Goal: Task Accomplishment & Management: Manage account settings

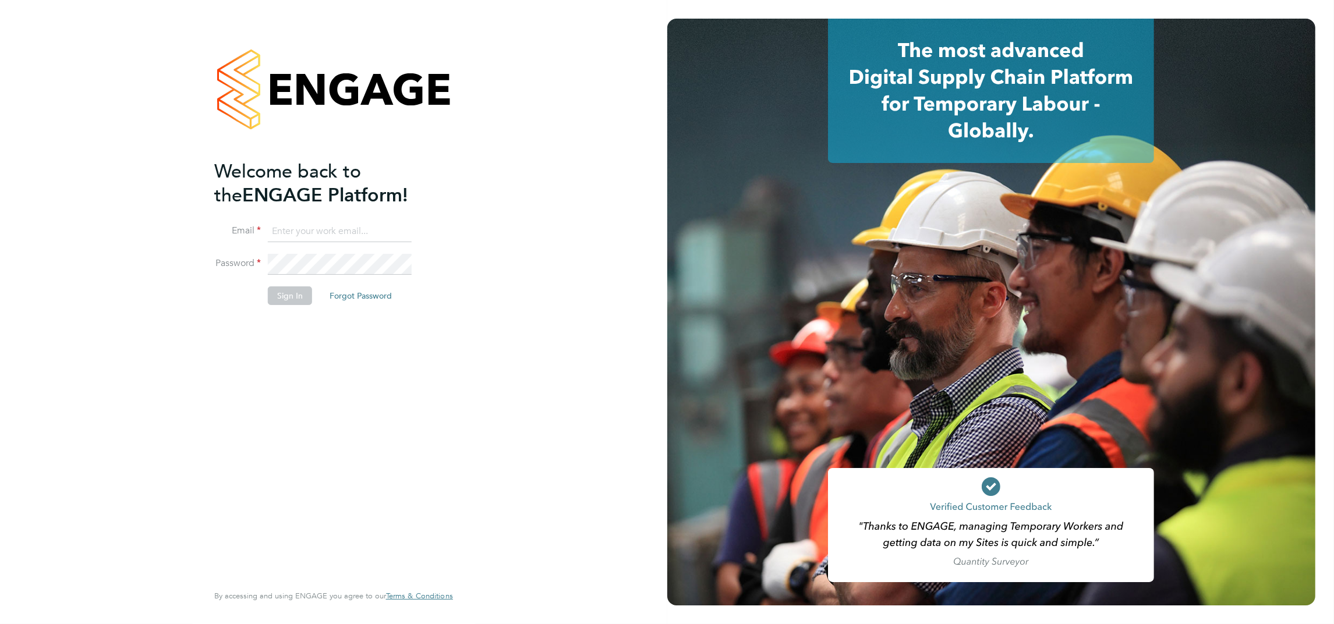
type input "support@engagelabs.io"
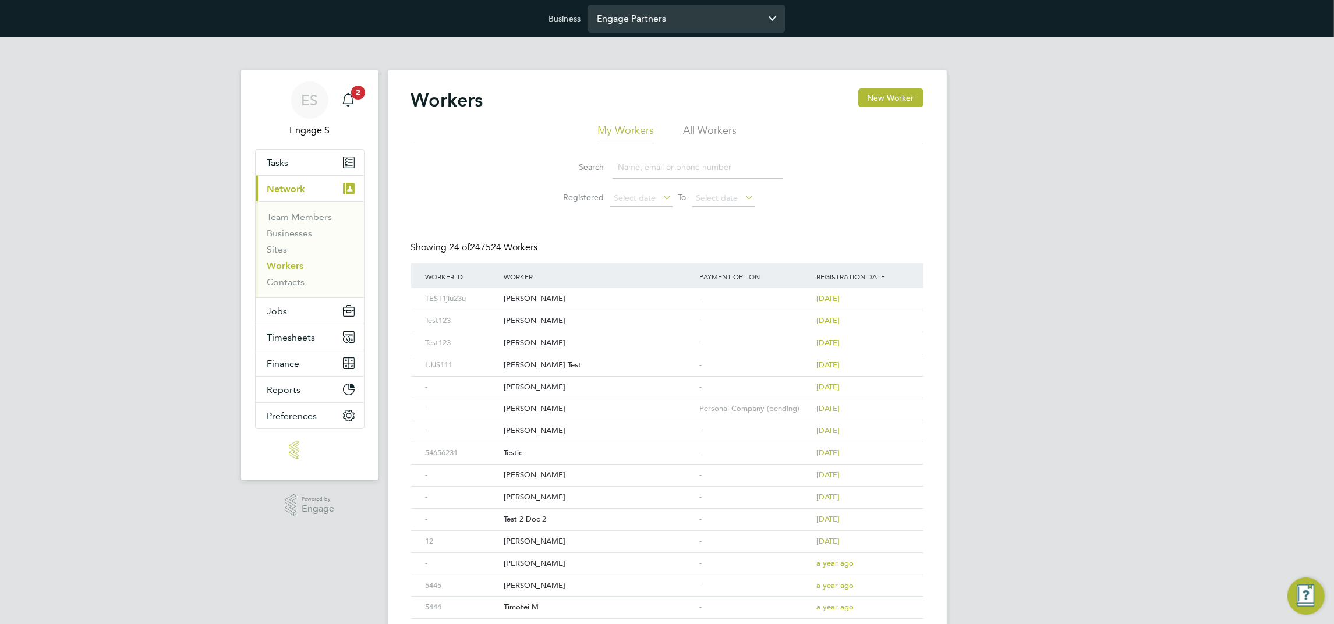
click at [646, 20] on input "Engage Partners" at bounding box center [686, 18] width 198 height 27
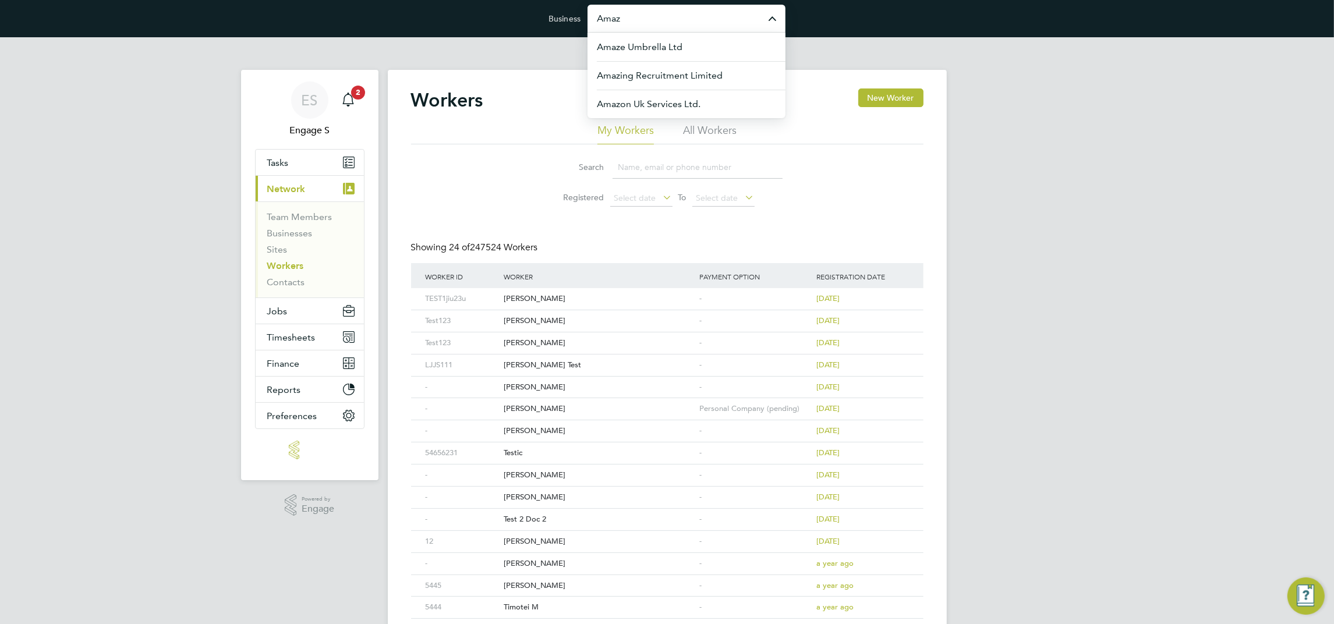
drag, startPoint x: 625, startPoint y: 18, endPoint x: 529, endPoint y: -6, distance: 99.1
click at [529, 0] on html "Business Amaz Amaze Umbrella Ltd Amazing Recruitment Limited Amazon Uk Services…" at bounding box center [667, 447] width 1334 height 894
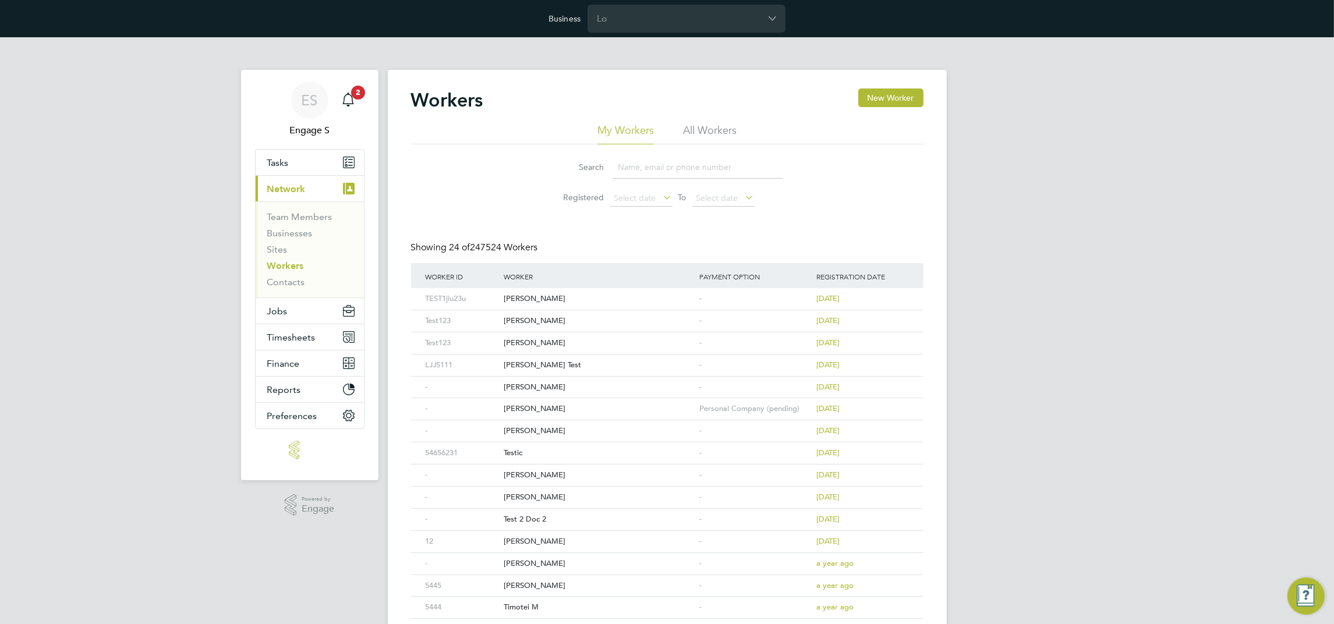
type input "Lov"
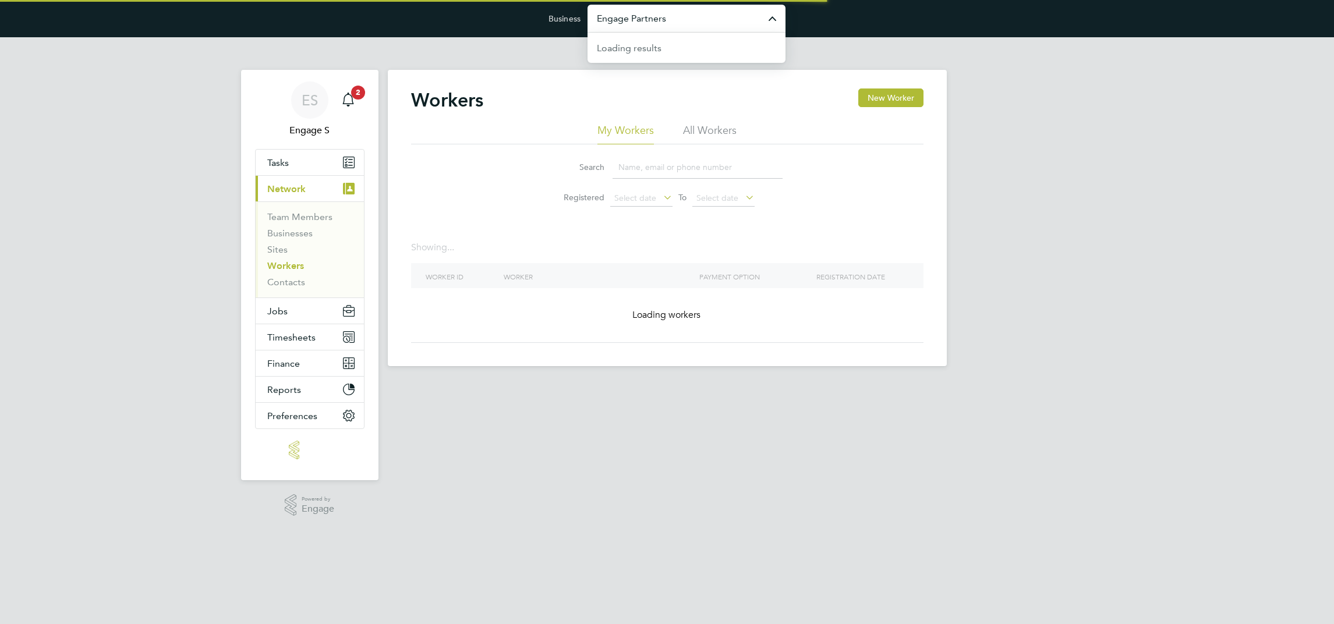
click at [654, 19] on input "Engage Partners" at bounding box center [686, 18] width 198 height 27
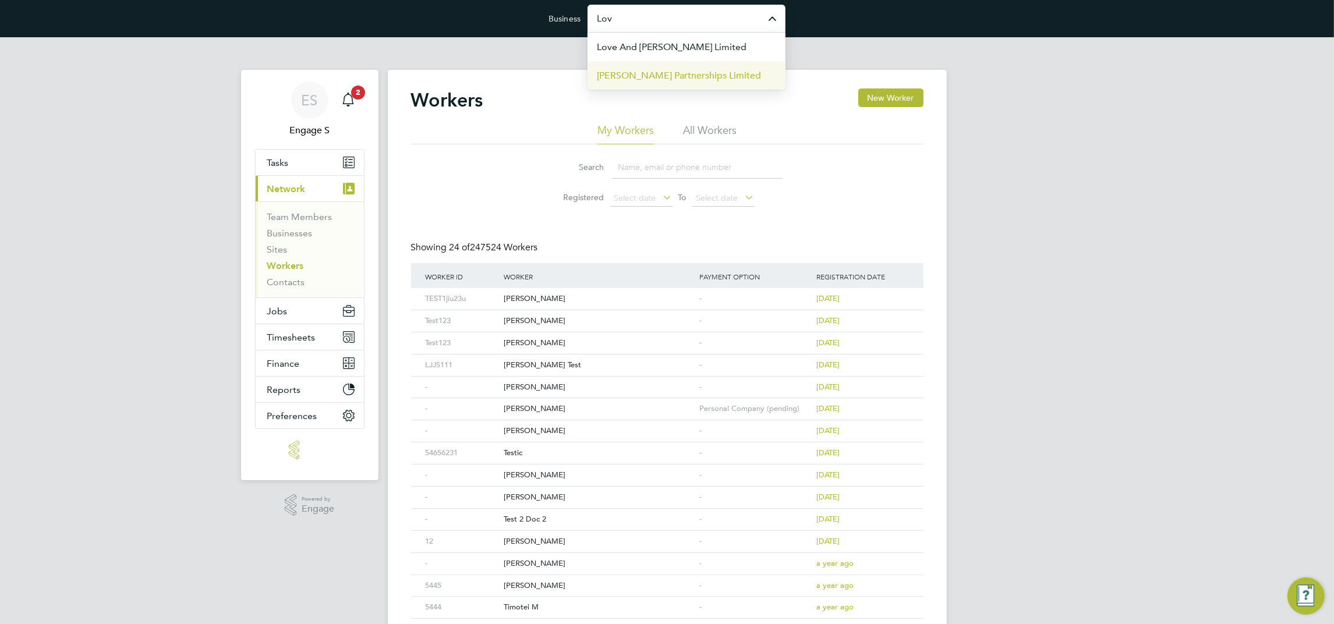
click at [651, 70] on span "[PERSON_NAME] Partnerships Limited" at bounding box center [679, 76] width 164 height 14
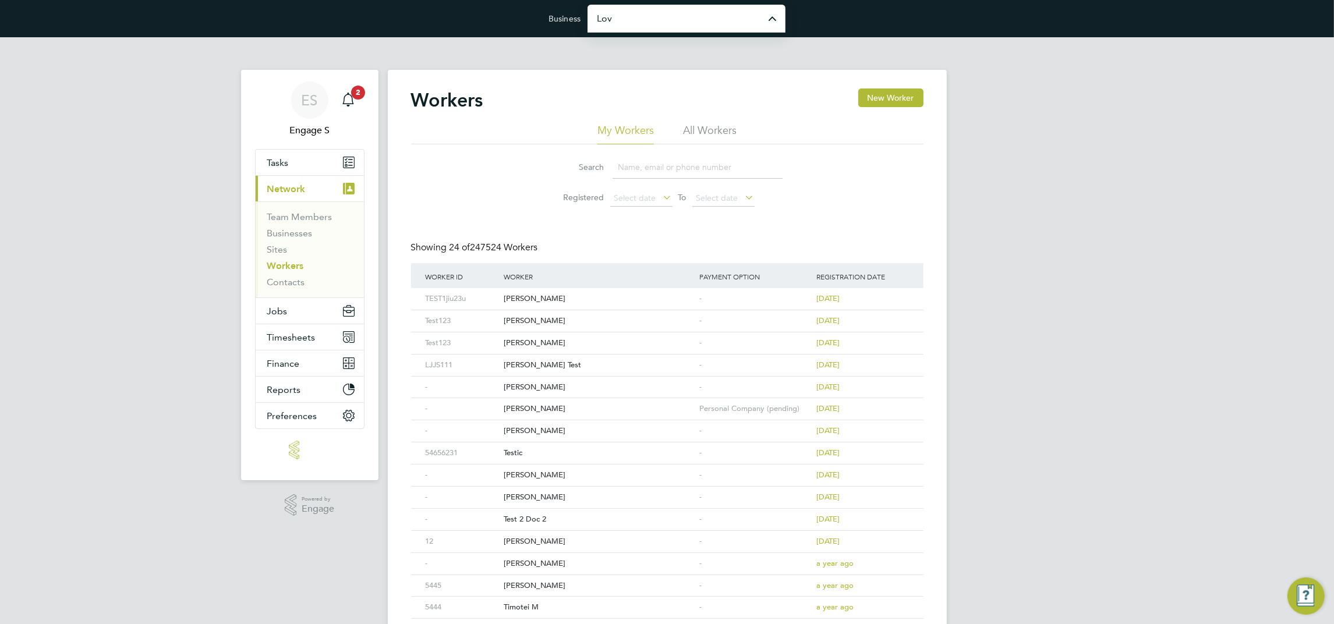
type input "[PERSON_NAME] Partnerships Limited"
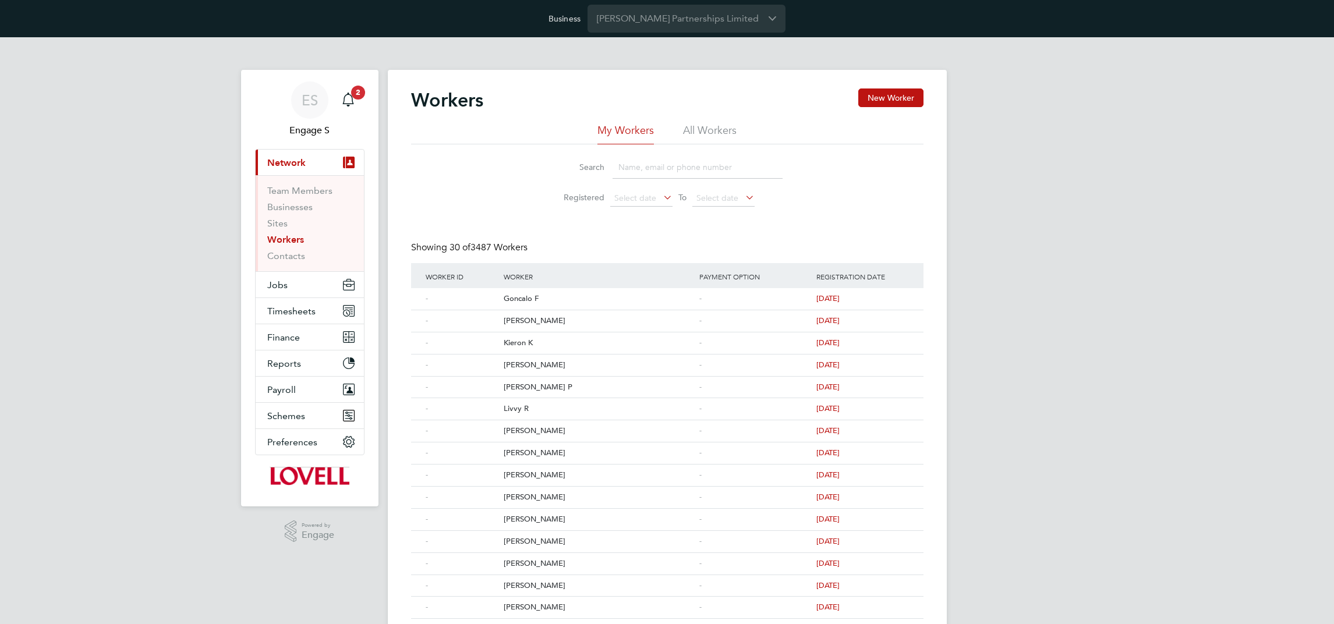
click at [298, 440] on span "Preferences" at bounding box center [292, 442] width 50 height 11
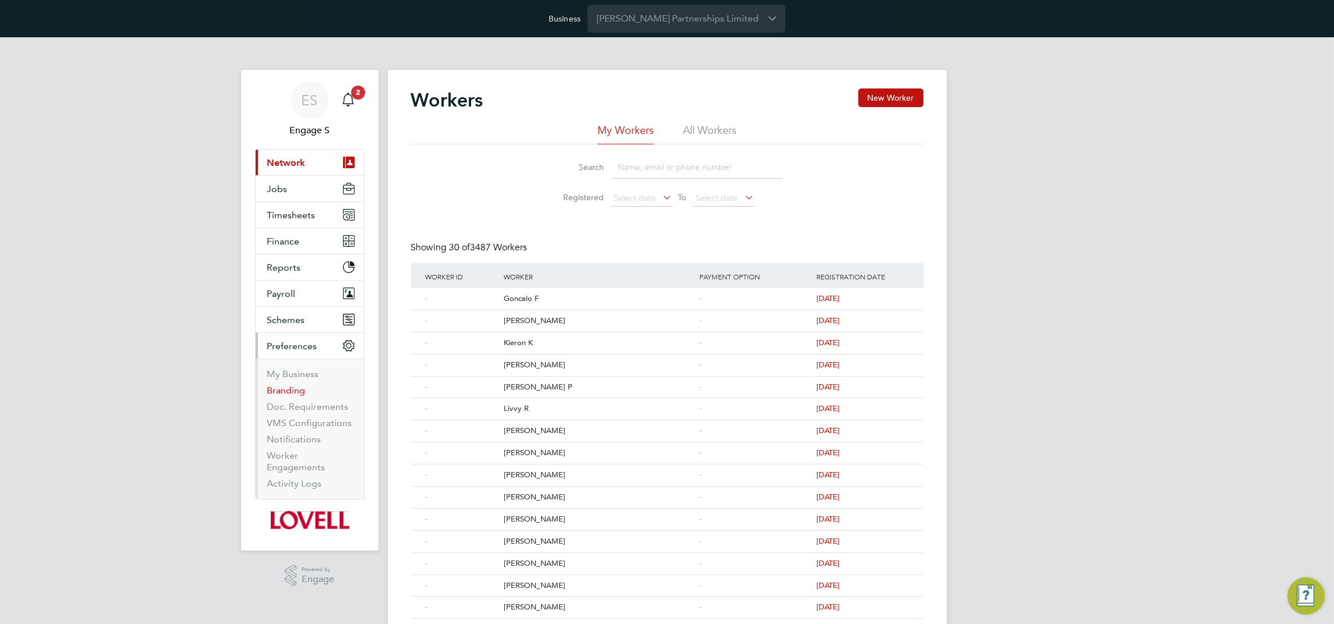
click at [295, 391] on link "Branding" at bounding box center [286, 390] width 38 height 11
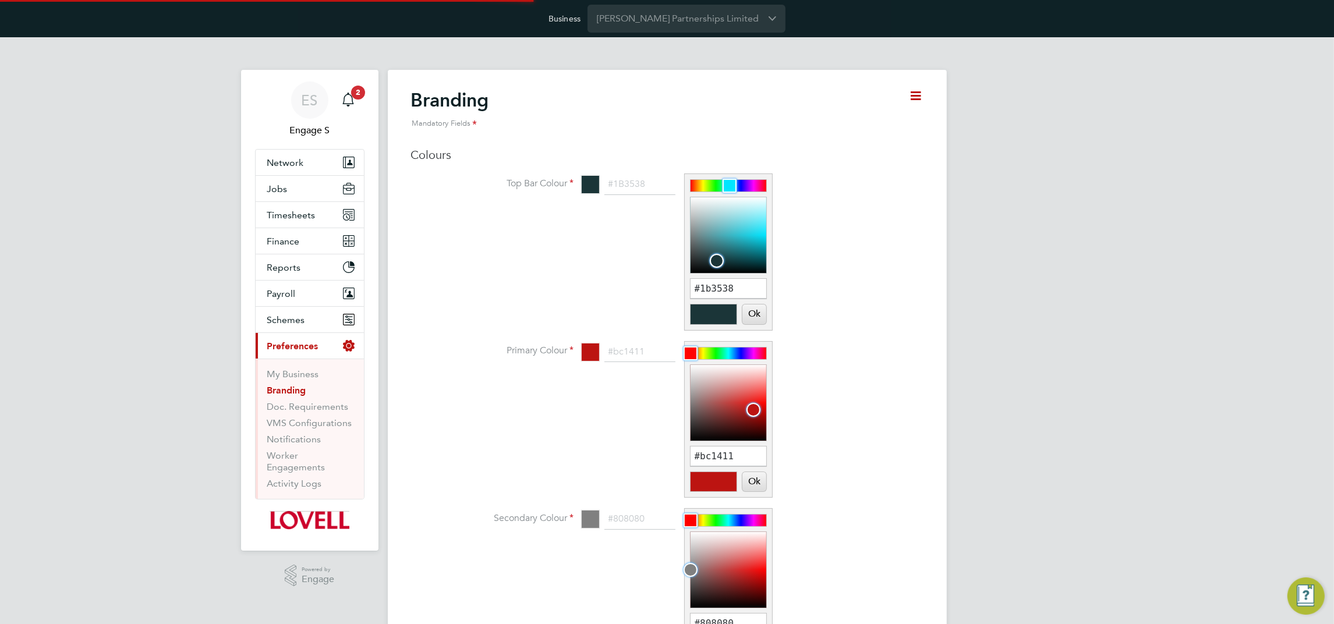
scroll to position [16, 144]
click at [731, 289] on input "#1b3538" at bounding box center [728, 289] width 76 height 20
type input "#1b3537"
click at [754, 311] on button "Ok" at bounding box center [753, 314] width 23 height 20
type input "#1b3537"
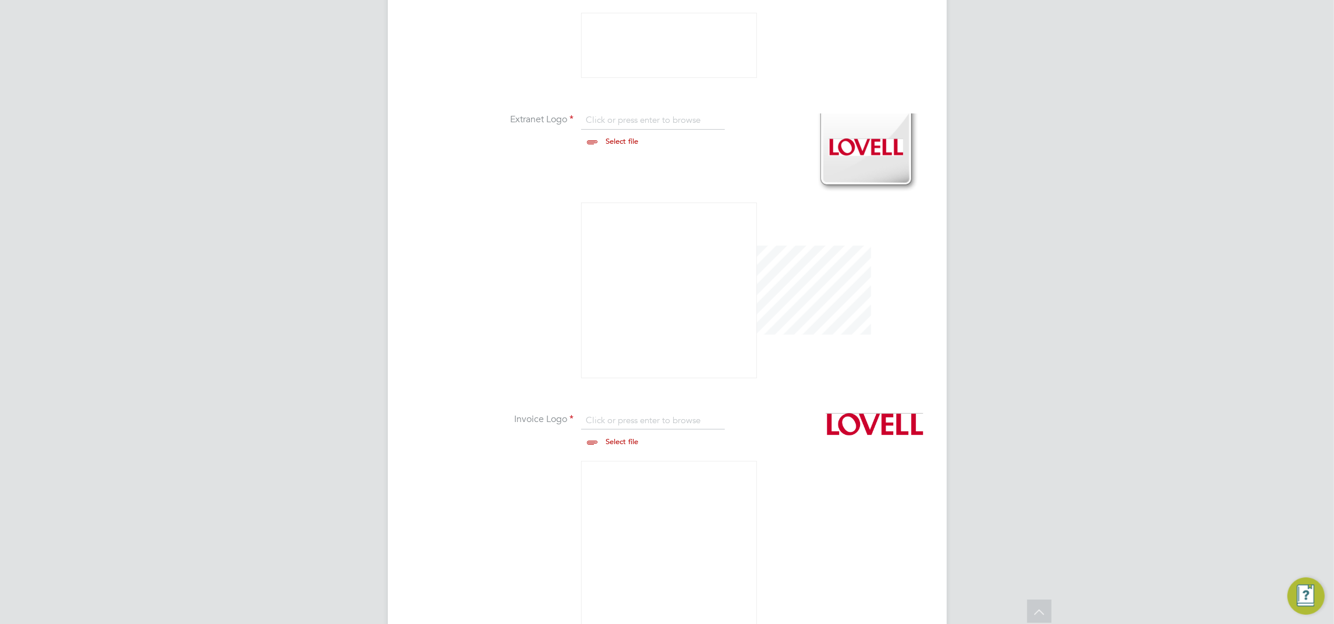
scroll to position [851, 0]
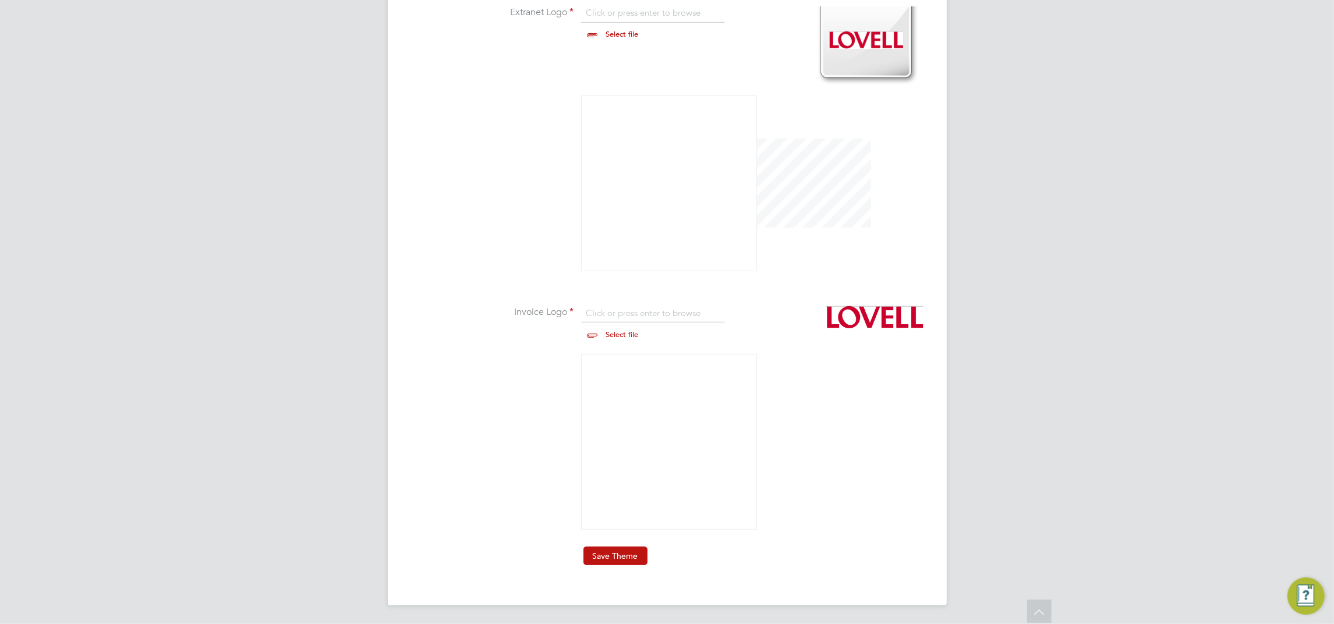
click at [633, 556] on button "Save Theme" at bounding box center [615, 556] width 64 height 19
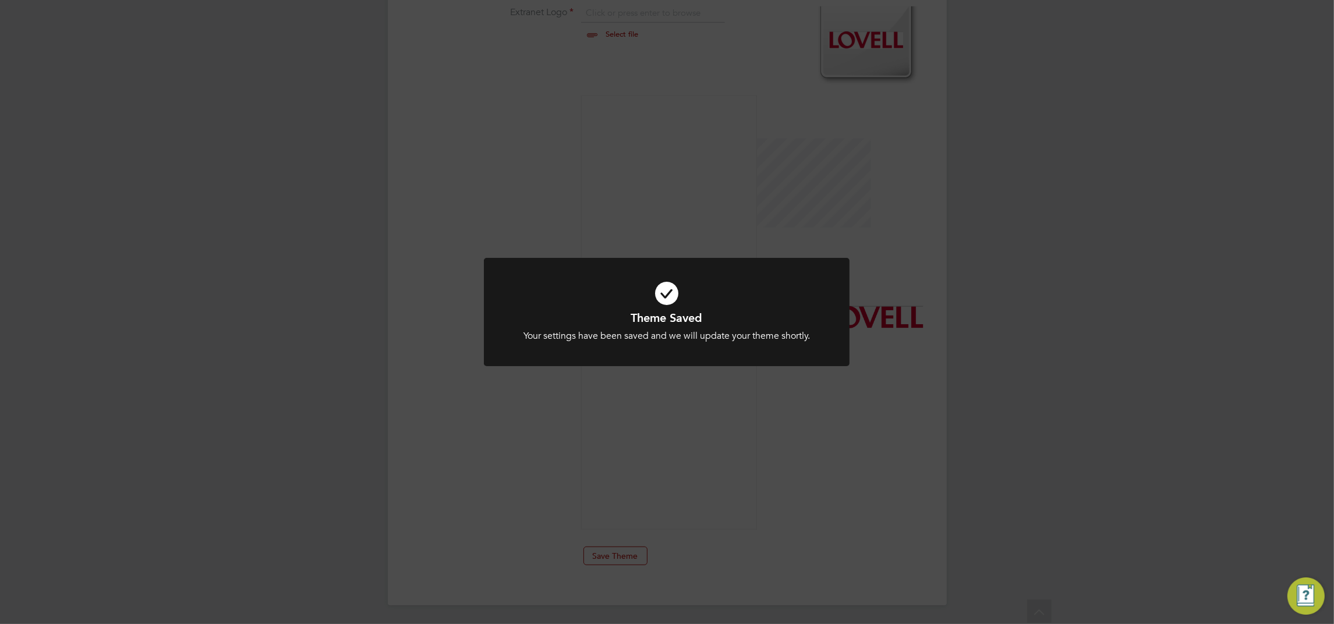
click at [665, 294] on icon at bounding box center [666, 293] width 303 height 45
